Goal: Task Accomplishment & Management: Use online tool/utility

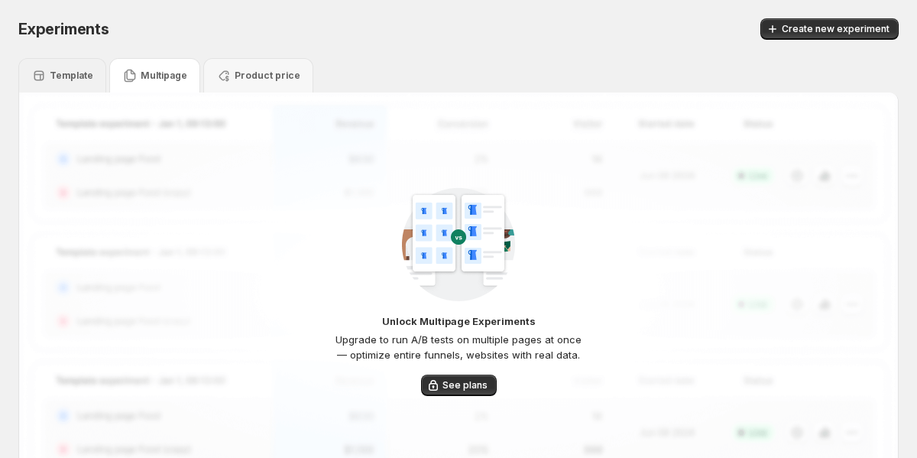
click at [70, 70] on p "Template" at bounding box center [72, 76] width 44 height 12
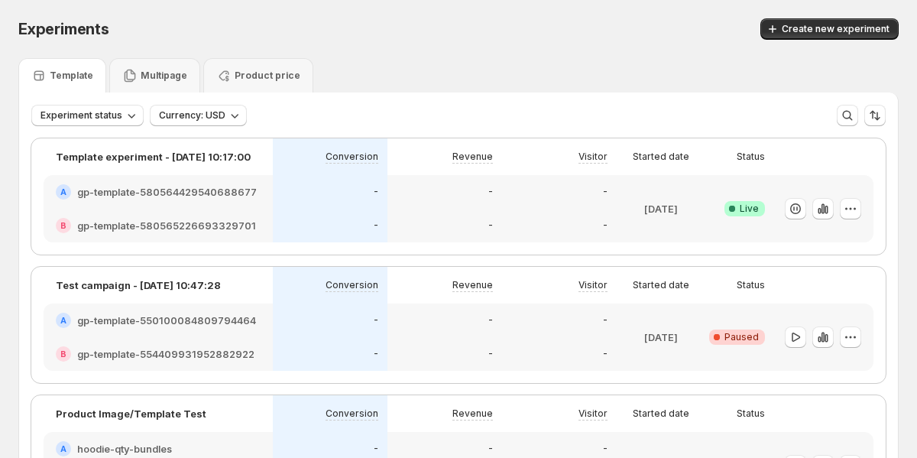
click at [544, 338] on div "-" at bounding box center [559, 354] width 115 height 34
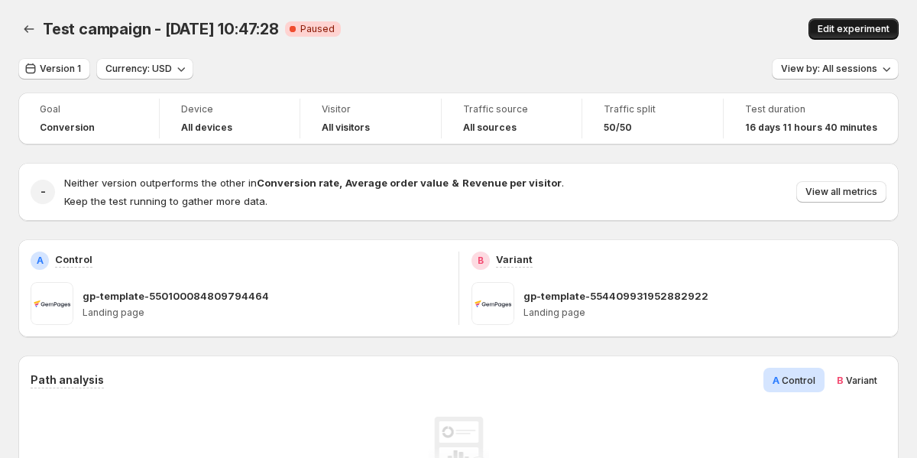
click at [831, 25] on span "Edit experiment" at bounding box center [854, 29] width 72 height 12
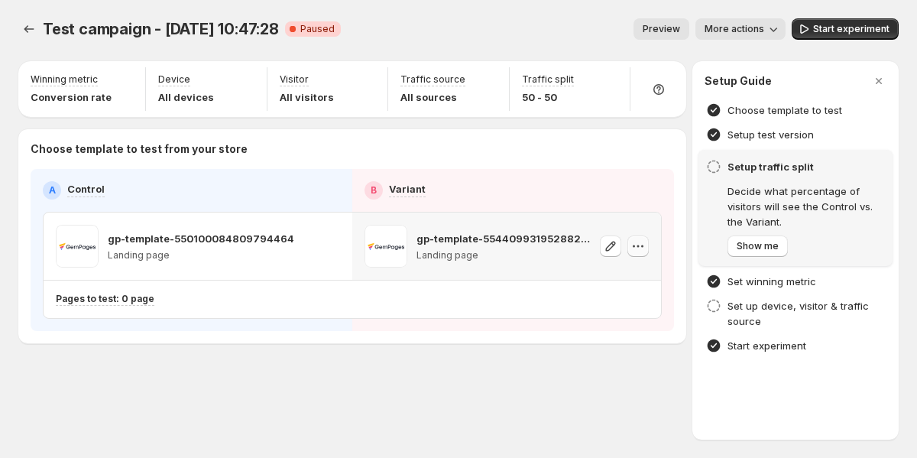
click at [644, 245] on icon "button" at bounding box center [637, 245] width 15 height 15
click at [639, 247] on icon "button" at bounding box center [637, 245] width 15 height 15
